Goal: Information Seeking & Learning: Learn about a topic

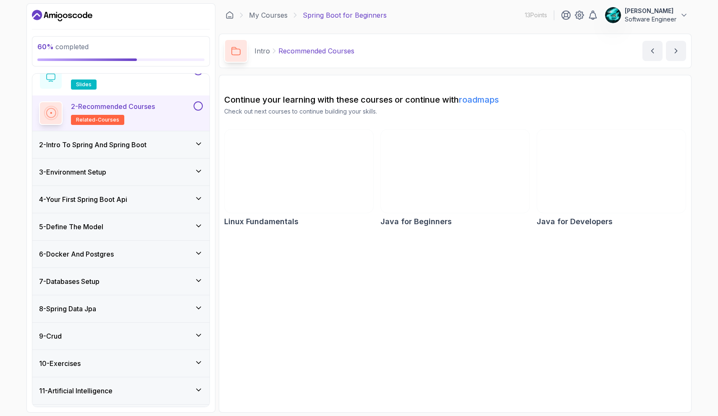
scroll to position [38, 0]
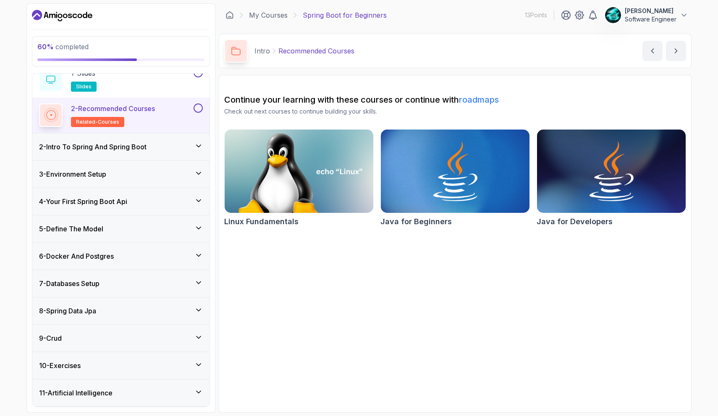
click at [136, 337] on div "9 - Crud" at bounding box center [121, 338] width 164 height 10
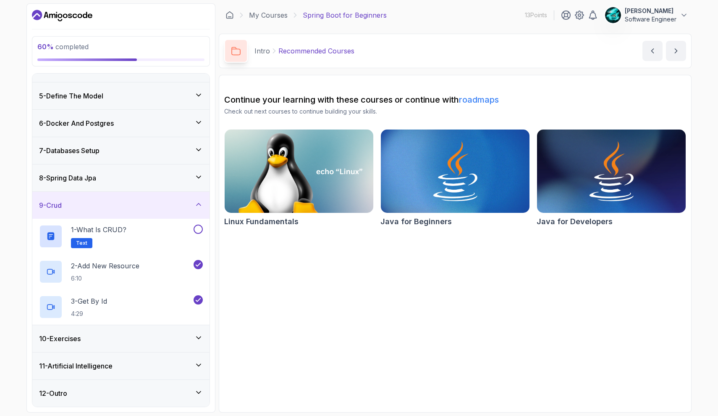
scroll to position [100, 0]
click at [134, 333] on div "10 - Exercises" at bounding box center [121, 338] width 164 height 10
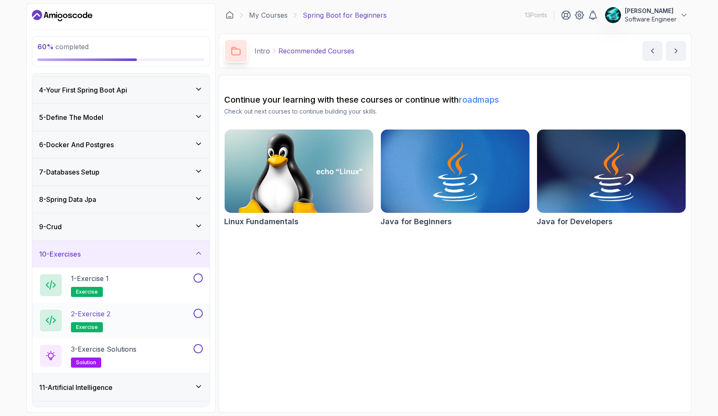
scroll to position [80, 0]
click at [137, 288] on div "1 - Exercise 1 exercise" at bounding box center [115, 284] width 153 height 24
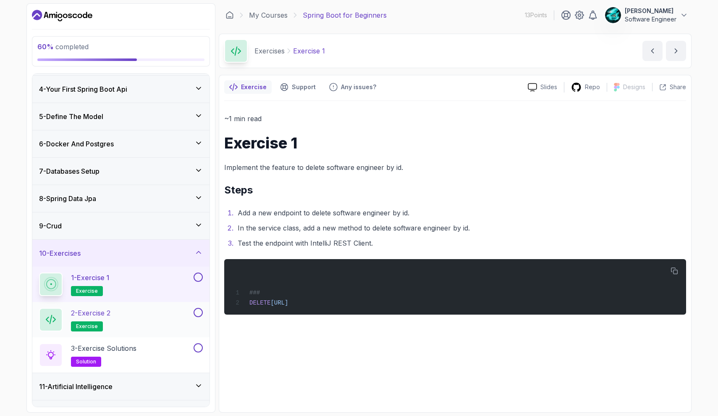
click at [136, 315] on div "2 - Exercise 2 exercise" at bounding box center [115, 320] width 153 height 24
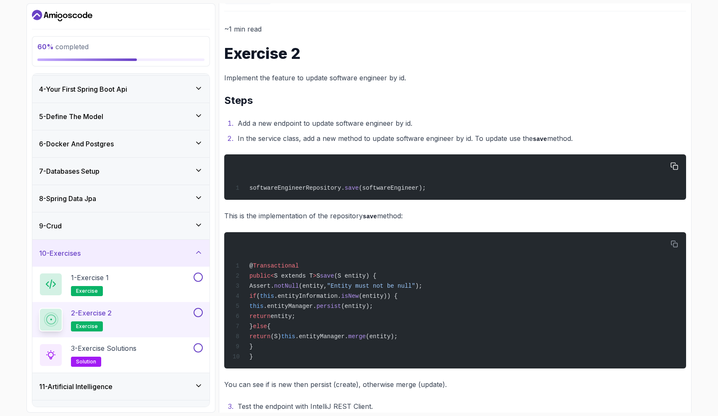
scroll to position [96, 0]
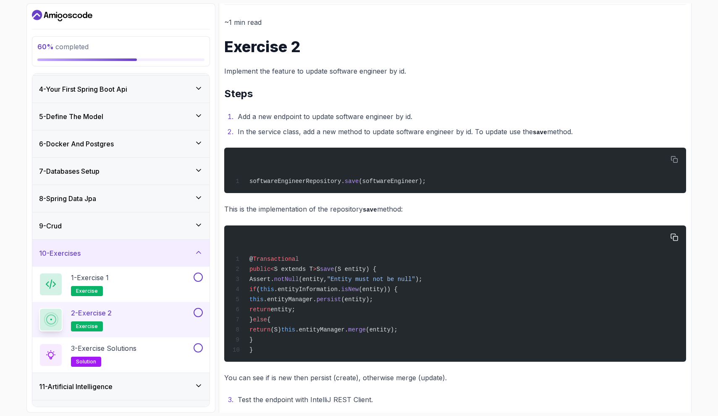
click at [260, 256] on span "Transactional" at bounding box center [276, 258] width 46 height 7
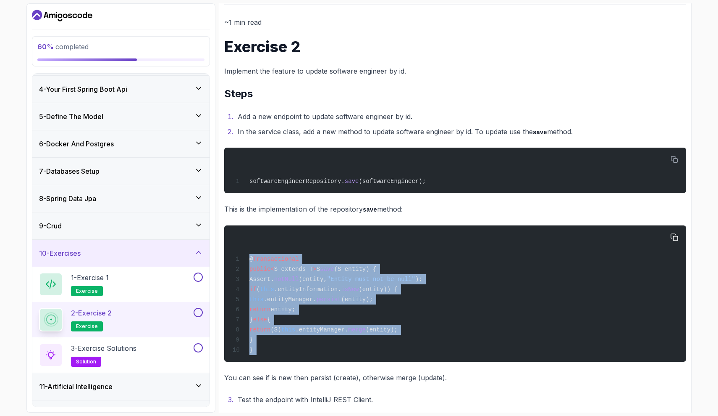
drag, startPoint x: 260, startPoint y: 256, endPoint x: 295, endPoint y: 362, distance: 111.1
click at [295, 361] on pre "@ Transactional public < S extends T > S save (S entity) { Assert. notNull (ent…" at bounding box center [455, 293] width 462 height 136
click at [295, 348] on div "@ Transactional public < S extends T > S save (S entity) { Assert. notNull (ent…" at bounding box center [455, 293] width 449 height 126
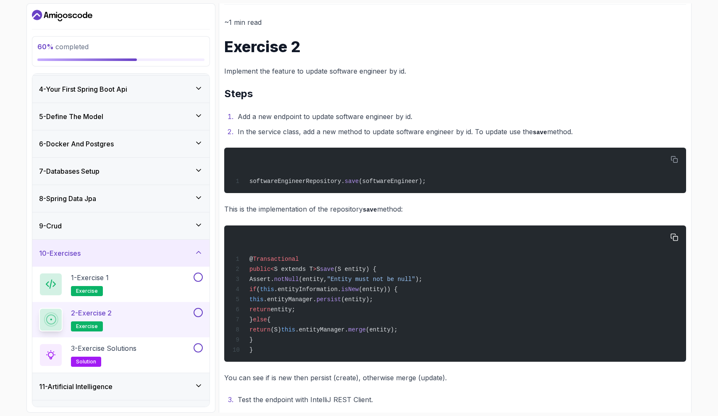
click at [361, 284] on div "@ Transactional public < S extends T > S save (S entity) { Assert. notNull (ent…" at bounding box center [455, 293] width 449 height 126
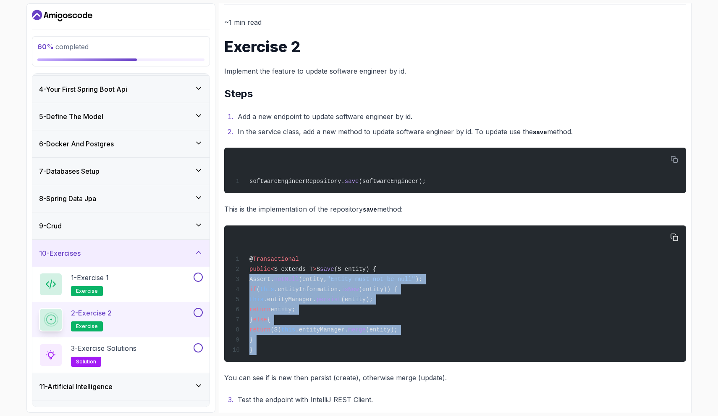
drag, startPoint x: 361, startPoint y: 284, endPoint x: 350, endPoint y: 354, distance: 70.9
click at [350, 354] on div "@ Transactional public < S extends T > S save (S entity) { Assert. notNull (ent…" at bounding box center [455, 293] width 449 height 126
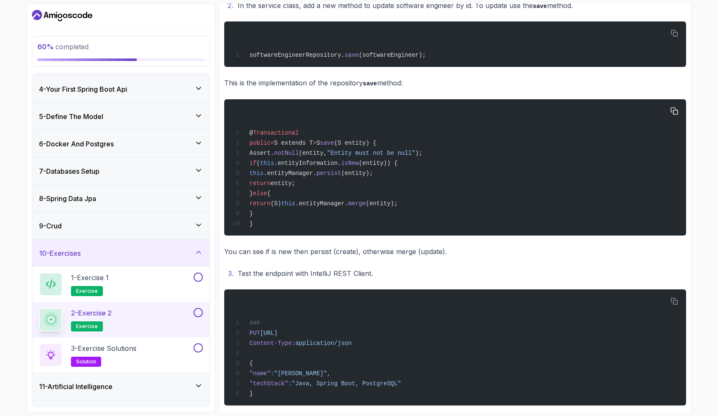
scroll to position [225, 0]
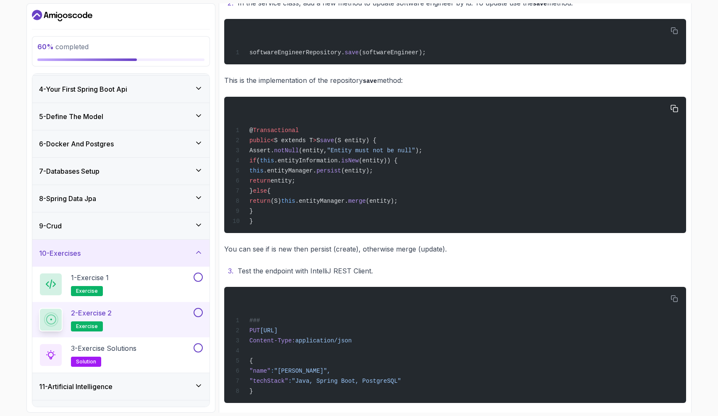
click at [320, 144] on span "S" at bounding box center [318, 140] width 3 height 7
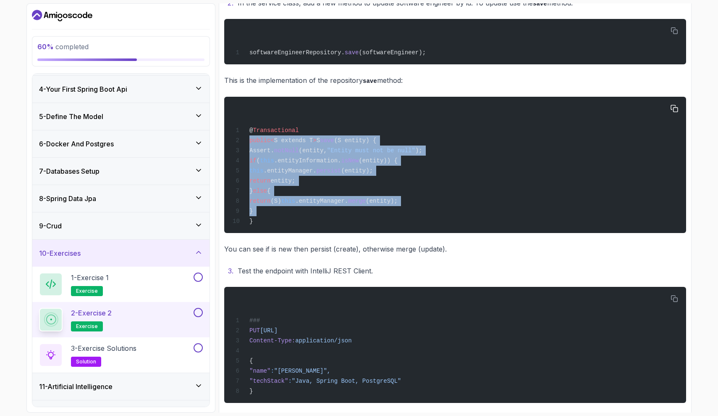
drag, startPoint x: 332, startPoint y: 144, endPoint x: 336, endPoint y: 212, distance: 68.2
click at [337, 213] on div "@ Transactional public < S extends T > S save (S entity) { Assert. notNull (ent…" at bounding box center [455, 165] width 449 height 126
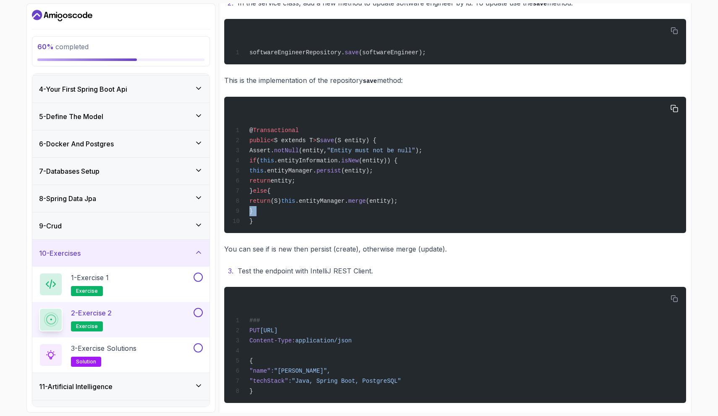
click at [336, 213] on div "@ Transactional public < S extends T > S save (S entity) { Assert. notNull (ent…" at bounding box center [455, 165] width 449 height 126
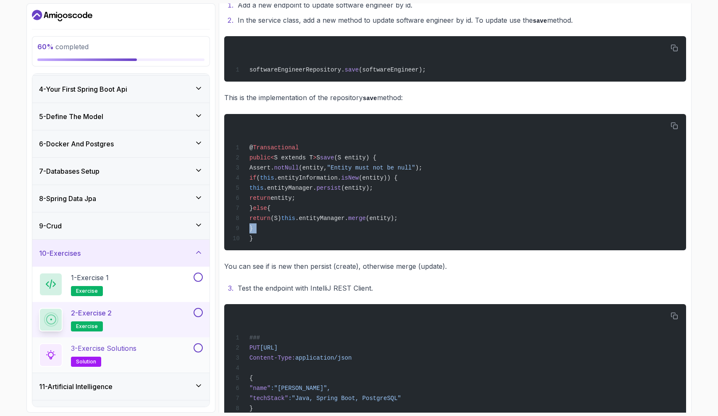
click at [110, 355] on h2 "3 - Exercise Solutions solution" at bounding box center [104, 355] width 66 height 24
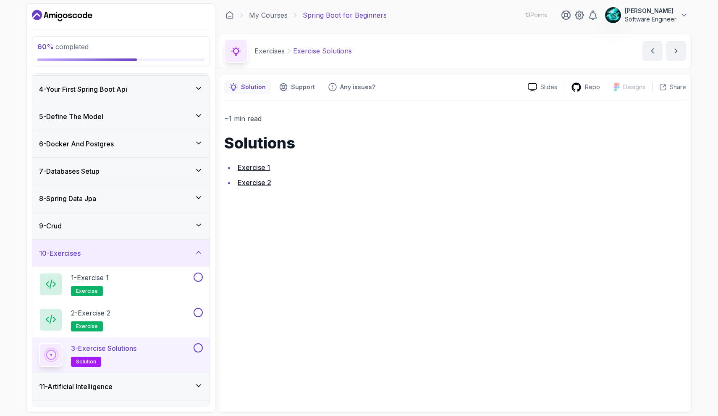
click at [255, 181] on link "Exercise 2" at bounding box center [255, 182] width 34 height 8
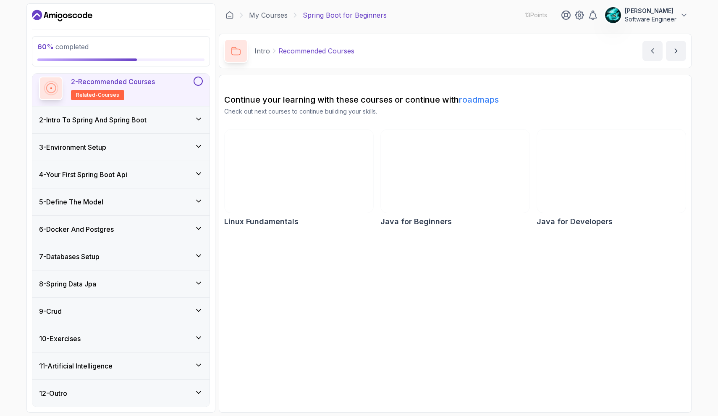
scroll to position [65, 0]
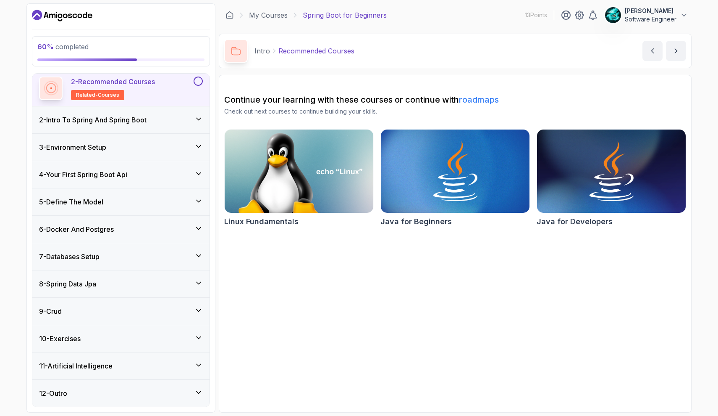
click at [172, 373] on div "11 - Artificial Intelligence" at bounding box center [120, 365] width 177 height 27
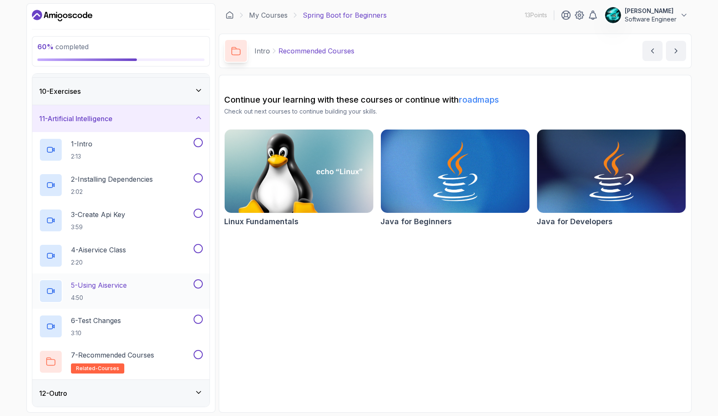
scroll to position [242, 0]
click at [108, 151] on div "1 - Intro 2:13" at bounding box center [115, 150] width 153 height 24
